Goal: Task Accomplishment & Management: Use online tool/utility

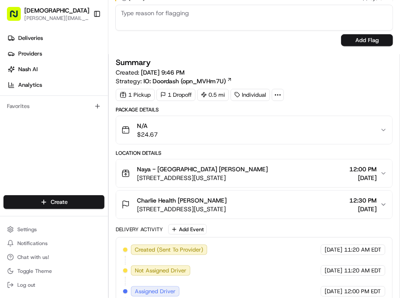
scroll to position [385, 0]
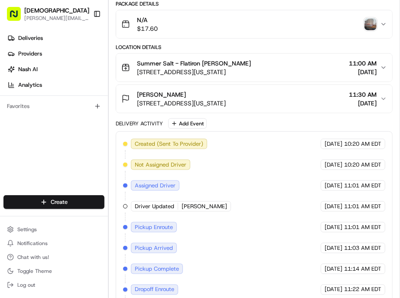
scroll to position [275, 0]
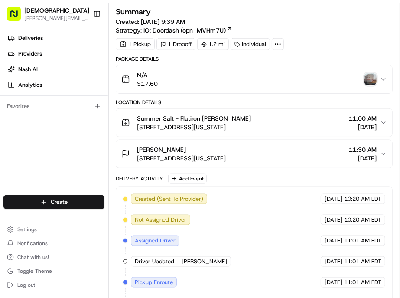
click at [374, 73] on div "button" at bounding box center [371, 79] width 12 height 12
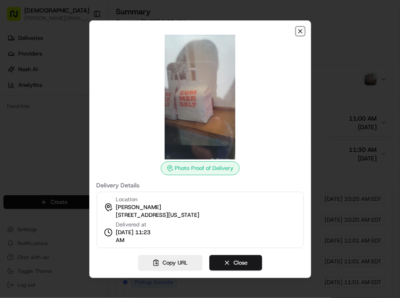
click at [297, 35] on icon "button" at bounding box center [300, 31] width 7 height 7
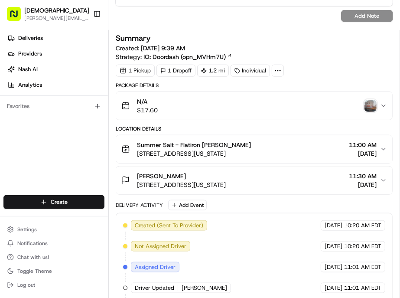
scroll to position [227, 0]
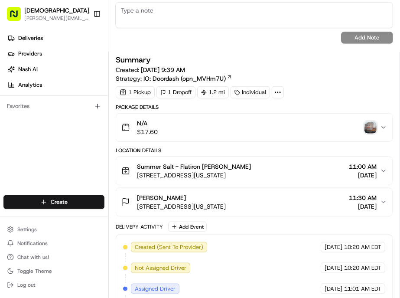
click at [283, 193] on div "D.E. Shaw Eugene Gokhvat 375 9th Ave, New York, NY 10001, USA 11:30 AM 08/21/20…" at bounding box center [250, 201] width 259 height 17
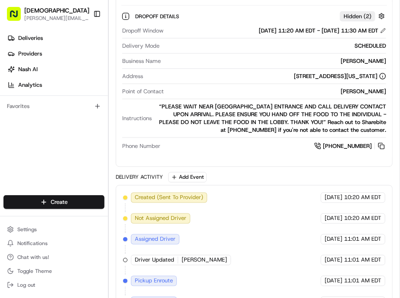
scroll to position [545, 0]
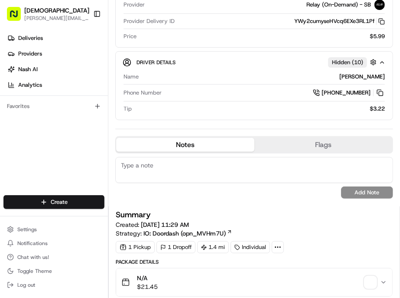
scroll to position [144, 0]
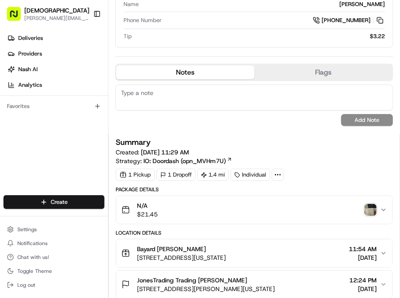
click at [371, 204] on img "button" at bounding box center [371, 210] width 12 height 12
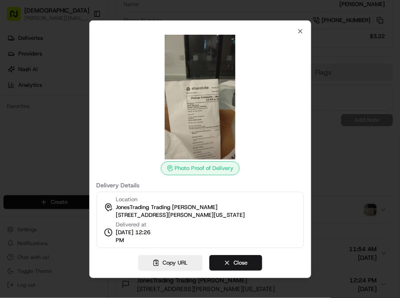
scroll to position [0, 0]
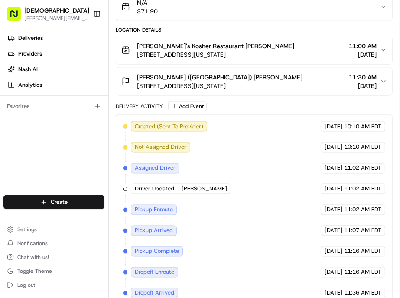
scroll to position [518, 0]
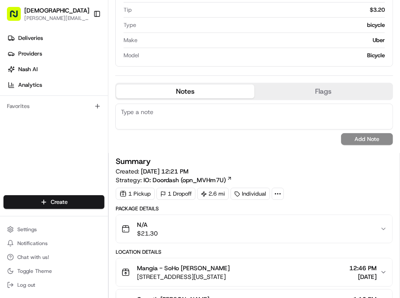
scroll to position [385, 0]
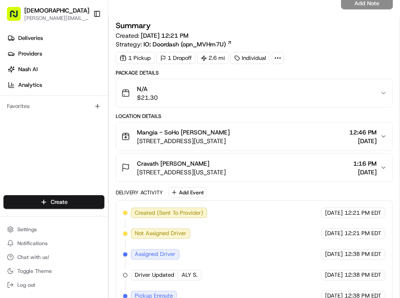
click at [265, 128] on div "Mangia - SoHo [PERSON_NAME] [STREET_ADDRESS][US_STATE] 12:46 PM [DATE]" at bounding box center [250, 136] width 259 height 17
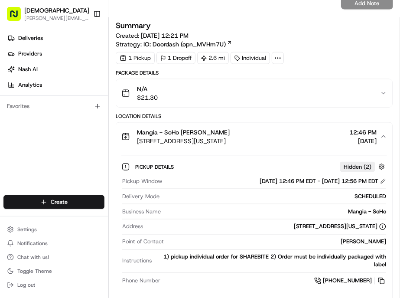
drag, startPoint x: 254, startPoint y: 66, endPoint x: 375, endPoint y: 67, distance: 121.0
click at [375, 177] on div "08/21/2025 12:46 PM EDT - 08/21/2025 12:56 PM EDT" at bounding box center [276, 181] width 221 height 8
copy div "08/21/2025 12:46 PM EDT - 08/21/2025 12:56 PM EDT"
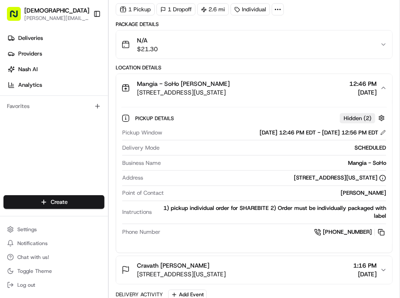
scroll to position [482, 0]
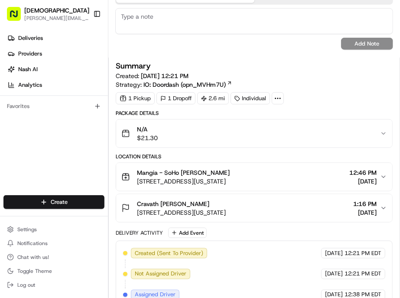
scroll to position [337, 0]
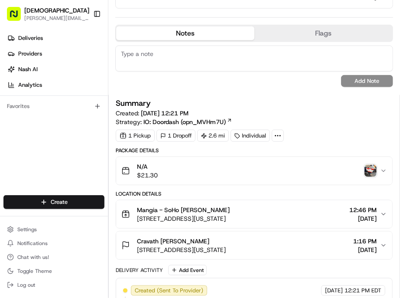
scroll to position [281, 0]
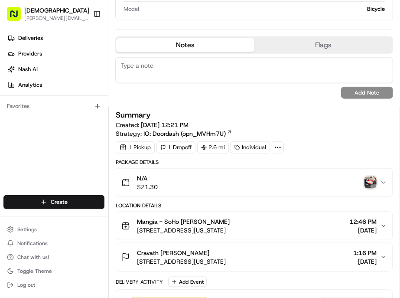
click at [372, 177] on img "button" at bounding box center [371, 183] width 12 height 12
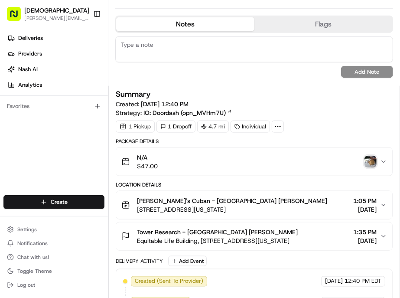
scroll to position [434, 0]
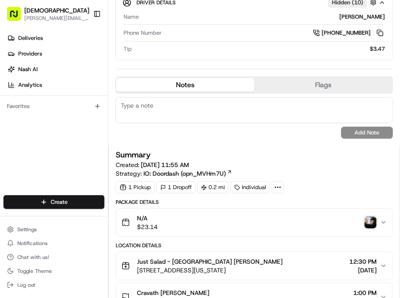
scroll to position [144, 0]
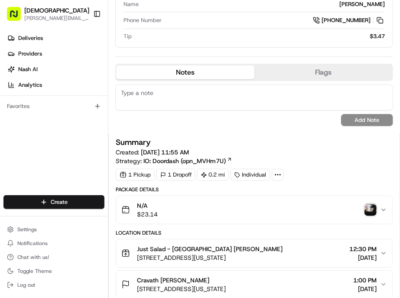
click at [371, 204] on img "button" at bounding box center [371, 210] width 12 height 12
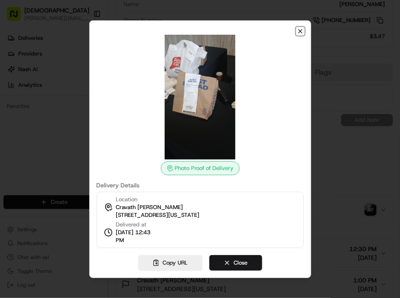
click at [297, 35] on icon "button" at bounding box center [300, 31] width 7 height 7
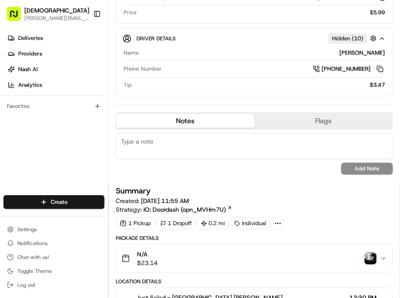
scroll to position [96, 0]
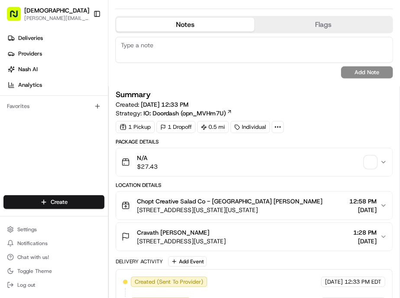
scroll to position [193, 0]
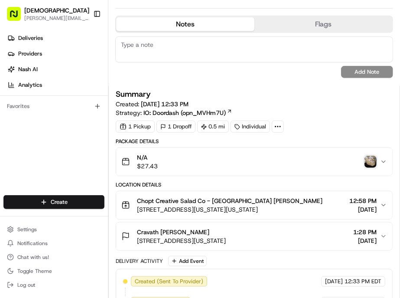
click at [371, 156] on img "button" at bounding box center [371, 162] width 12 height 12
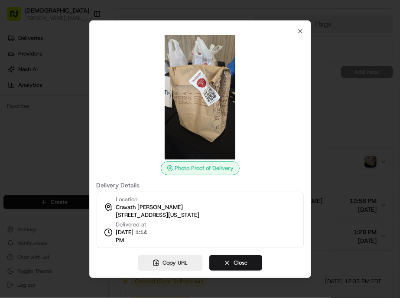
scroll to position [0, 0]
drag, startPoint x: 166, startPoint y: 210, endPoint x: 171, endPoint y: 215, distance: 7.4
click at [156, 229] on span "08/21/2025 1:14 PM" at bounding box center [136, 237] width 40 height 16
copy span "1:14 PM"
